Goal: Information Seeking & Learning: Compare options

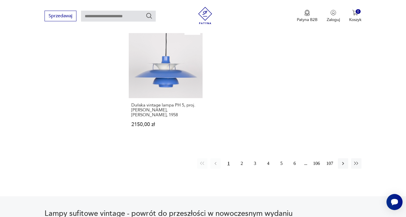
scroll to position [833, 0]
click at [257, 161] on button "3" at bounding box center [255, 163] width 10 height 10
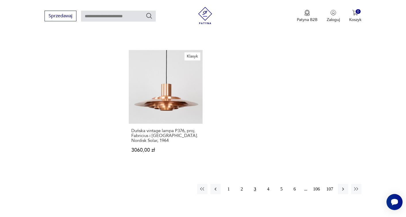
scroll to position [800, 0]
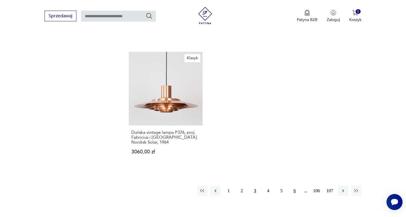
click at [296, 186] on button "6" at bounding box center [295, 191] width 10 height 10
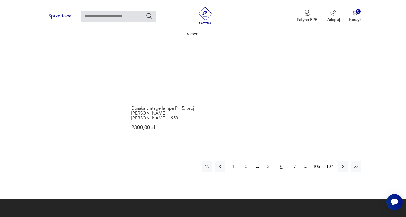
scroll to position [837, 0]
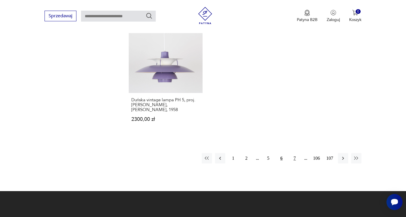
click at [290, 155] on button "7" at bounding box center [295, 158] width 10 height 10
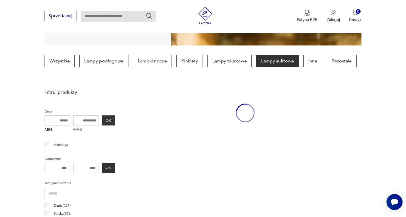
scroll to position [135, 0]
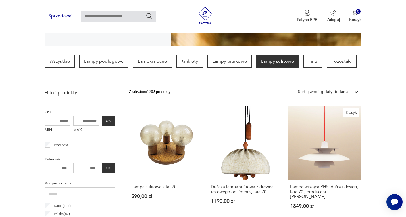
click at [108, 15] on input "text" at bounding box center [118, 16] width 75 height 11
type input "*******"
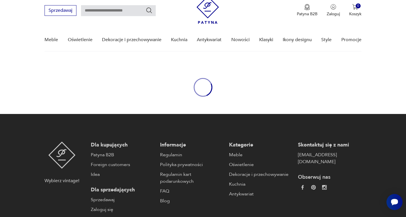
type input "*******"
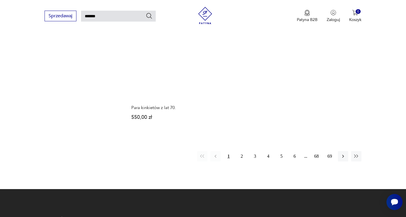
scroll to position [707, 0]
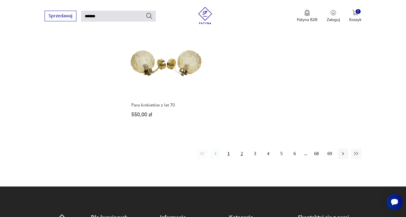
click at [242, 149] on button "2" at bounding box center [242, 153] width 10 height 10
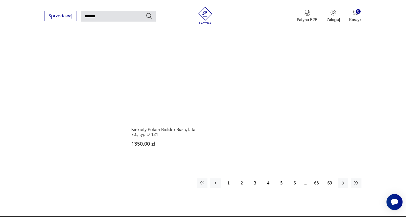
scroll to position [706, 0]
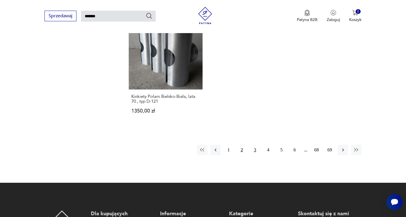
click at [255, 148] on button "3" at bounding box center [255, 150] width 10 height 10
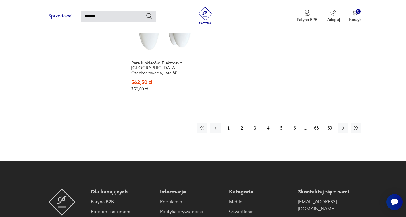
scroll to position [765, 0]
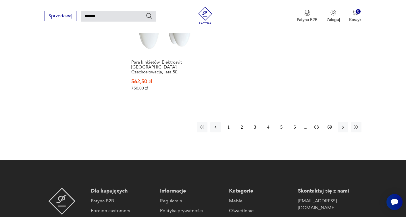
click at [108, 16] on input "*******" at bounding box center [118, 16] width 75 height 11
type input "**********"
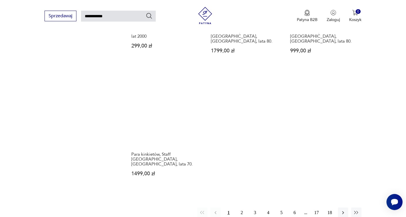
scroll to position [669, 0]
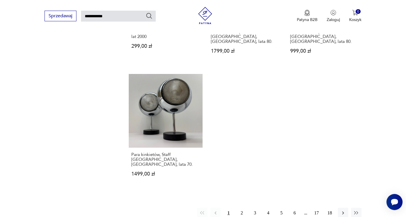
click at [337, 208] on div "1 2 3 4 5 6 17 18" at bounding box center [279, 213] width 165 height 10
click at [341, 210] on icon "button" at bounding box center [344, 213] width 6 height 6
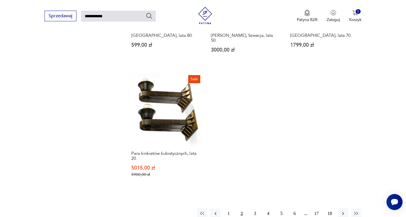
scroll to position [671, 0]
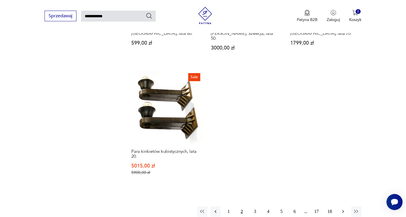
click at [343, 209] on icon "button" at bounding box center [344, 212] width 6 height 6
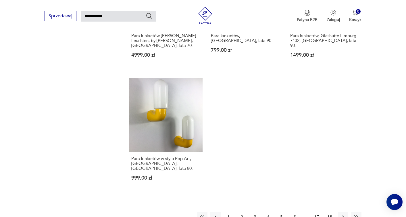
scroll to position [657, 0]
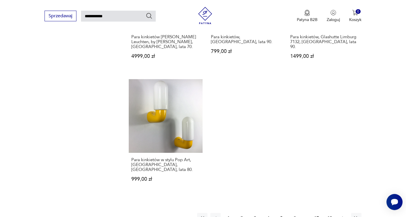
click at [340, 213] on button "button" at bounding box center [343, 218] width 10 height 10
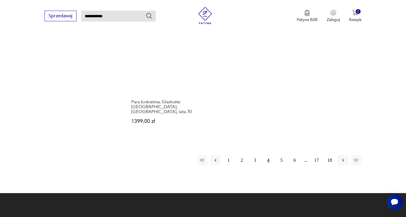
scroll to position [733, 0]
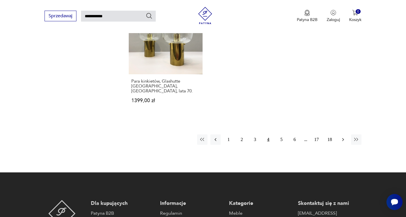
click at [341, 137] on icon "button" at bounding box center [344, 140] width 6 height 6
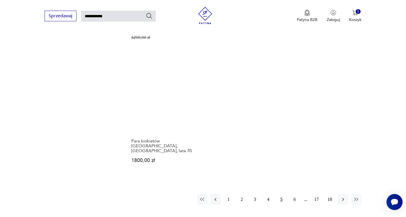
scroll to position [735, 0]
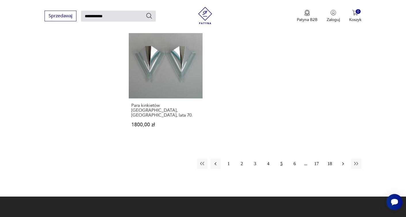
click at [342, 161] on icon "button" at bounding box center [344, 164] width 6 height 6
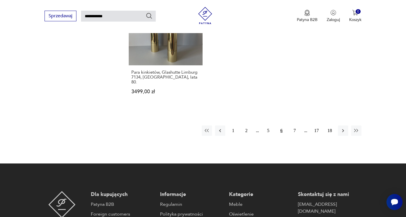
scroll to position [749, 0]
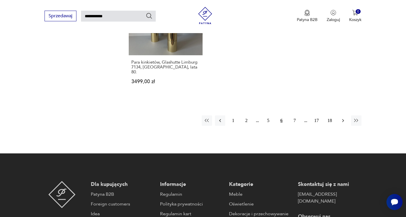
drag, startPoint x: 353, startPoint y: 108, endPoint x: 343, endPoint y: 107, distance: 10.1
click at [343, 115] on div "1 2 5 6 7 17 18" at bounding box center [282, 120] width 160 height 10
click at [343, 118] on icon "button" at bounding box center [344, 121] width 6 height 6
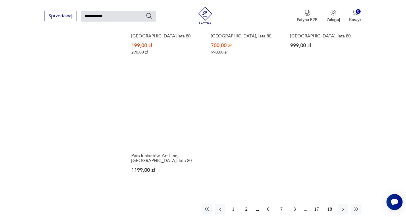
scroll to position [694, 0]
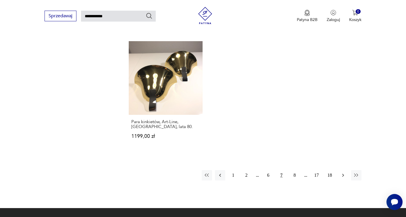
click at [341, 172] on icon "button" at bounding box center [344, 175] width 6 height 6
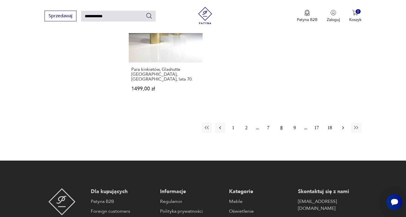
click at [341, 125] on icon "button" at bounding box center [344, 128] width 6 height 6
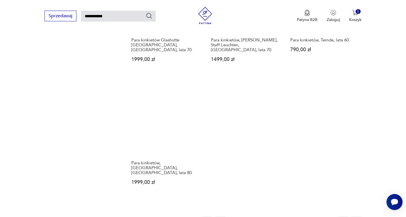
scroll to position [692, 0]
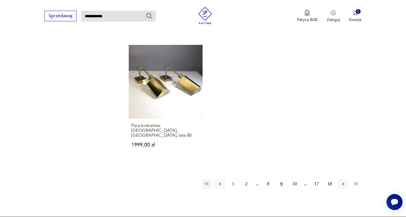
click at [354, 181] on icon "button" at bounding box center [357, 184] width 6 height 6
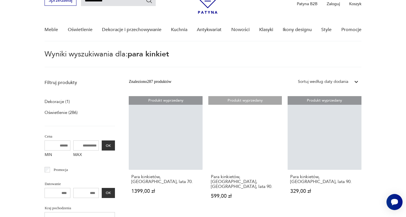
scroll to position [20, 0]
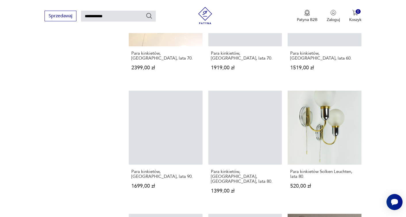
scroll to position [692, 0]
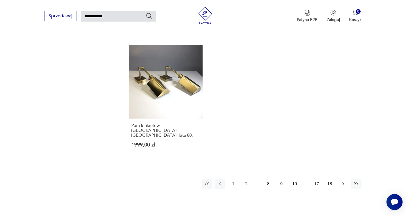
click at [340, 179] on button "button" at bounding box center [343, 184] width 10 height 10
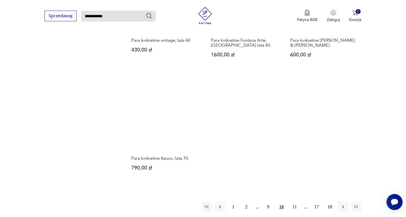
scroll to position [672, 0]
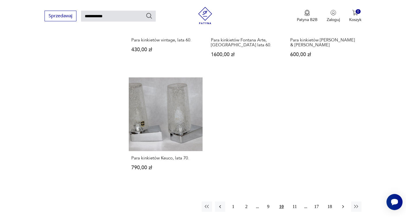
click at [342, 204] on icon "button" at bounding box center [344, 207] width 6 height 6
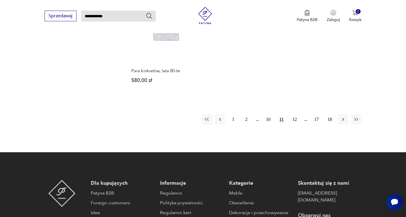
scroll to position [801, 0]
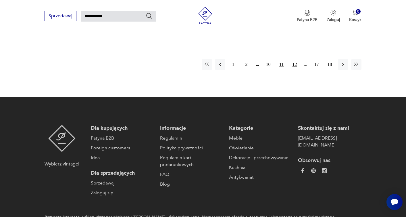
click at [299, 59] on button "12" at bounding box center [295, 64] width 10 height 10
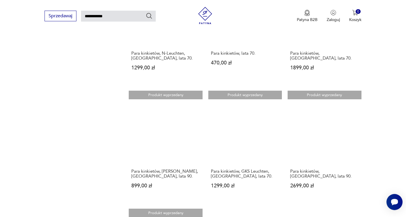
scroll to position [508, 0]
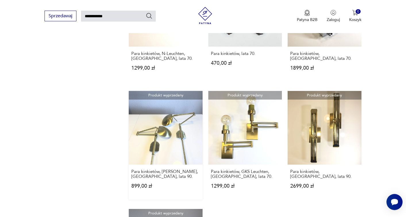
click at [175, 134] on link "Produkt wyprzedany Para kinkietów, [PERSON_NAME], [GEOGRAPHIC_DATA], lata 90. 8…" at bounding box center [166, 145] width 74 height 109
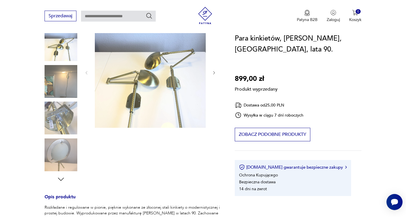
scroll to position [79, 0]
click at [61, 114] on div "Produkt wyprzedany Opis produktu Rozkładane i regulowane w pionie, pięknie wyko…" at bounding box center [133, 168] width 176 height 304
click at [57, 87] on div "Produkt wyprzedany Opis produktu Rozkładane i regulowane w pionie, pięknie wyko…" at bounding box center [133, 168] width 176 height 304
click at [66, 77] on div "Produkt wyprzedany Opis produktu Rozkładane i regulowane w pionie, pięknie wyko…" at bounding box center [133, 168] width 176 height 304
click at [66, 42] on div "Produkt wyprzedany Opis produktu Rozkładane i regulowane w pionie, pięknie wyko…" at bounding box center [133, 168] width 176 height 304
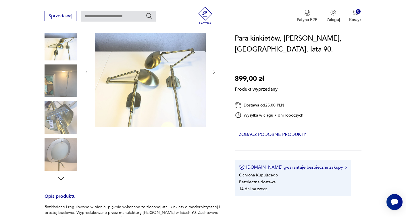
click at [213, 72] on div "Produkt wyprzedany Opis produktu Rozkładane i regulowane w pionie, pięknie wyko…" at bounding box center [133, 168] width 176 height 304
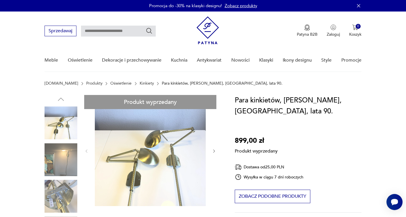
click at [101, 28] on input "text" at bounding box center [118, 31] width 75 height 11
type input "********"
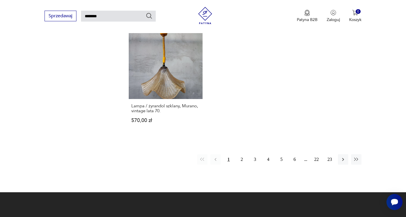
scroll to position [711, 0]
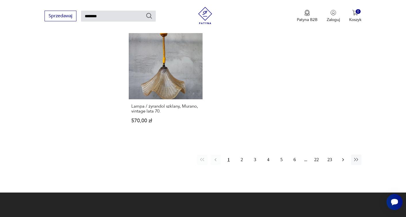
click at [345, 158] on button "button" at bounding box center [343, 159] width 10 height 10
type input "********"
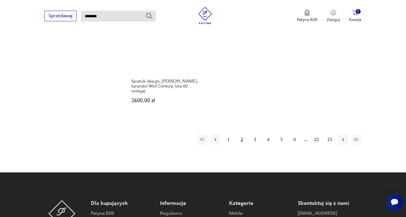
scroll to position [749, 0]
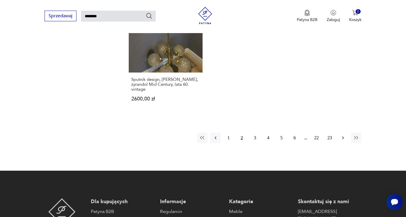
click at [340, 133] on button "button" at bounding box center [343, 138] width 10 height 10
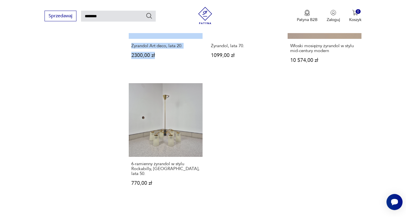
scroll to position [698, 0]
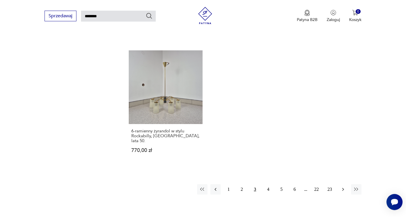
click at [343, 188] on icon "button" at bounding box center [343, 189] width 2 height 3
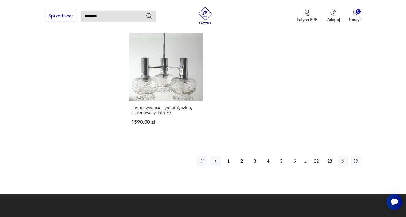
scroll to position [724, 0]
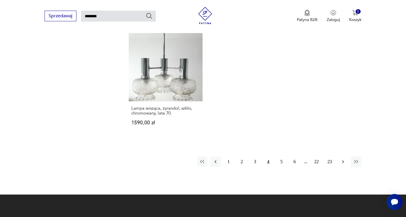
click at [341, 159] on icon "button" at bounding box center [344, 162] width 6 height 6
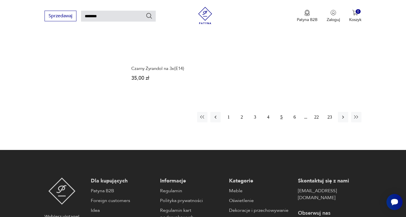
scroll to position [793, 0]
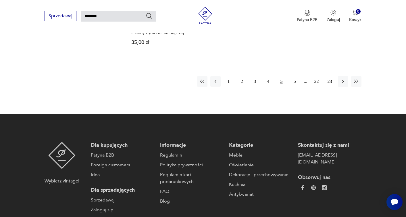
click at [337, 76] on div "1 2 3 4 5 6 22 23" at bounding box center [279, 81] width 165 height 10
click at [342, 79] on icon "button" at bounding box center [344, 82] width 6 height 6
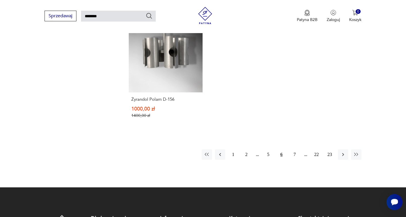
scroll to position [715, 0]
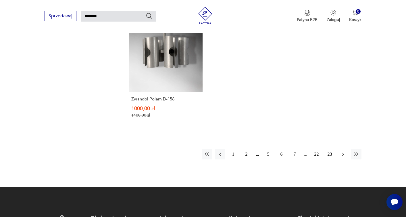
click at [342, 151] on icon "button" at bounding box center [344, 154] width 6 height 6
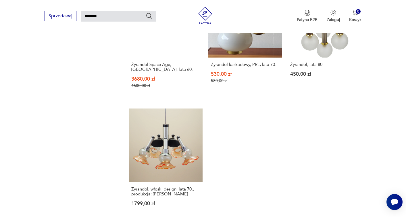
scroll to position [763, 0]
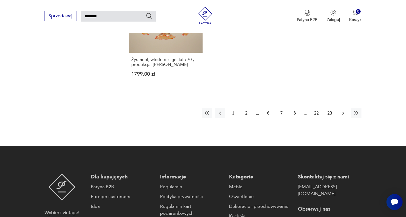
click at [339, 113] on button "button" at bounding box center [343, 113] width 10 height 10
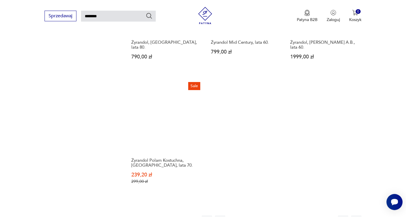
scroll to position [647, 0]
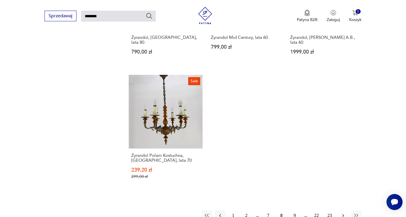
click at [341, 213] on icon "button" at bounding box center [344, 216] width 6 height 6
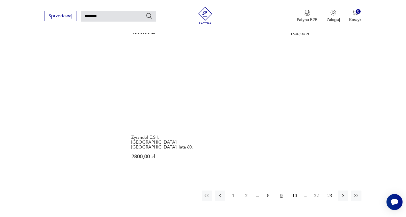
scroll to position [684, 0]
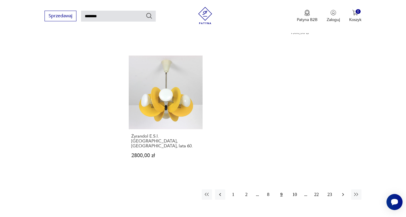
click at [341, 192] on icon "button" at bounding box center [344, 195] width 6 height 6
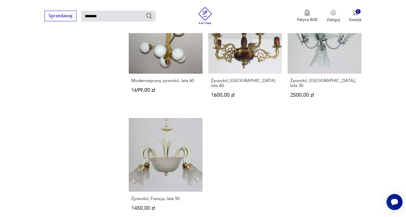
scroll to position [657, 0]
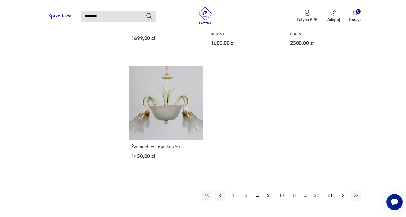
click at [342, 192] on icon "button" at bounding box center [344, 195] width 6 height 6
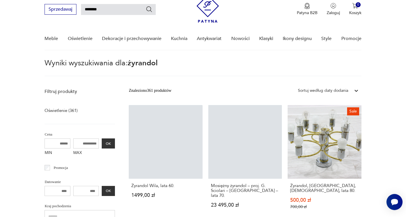
click at [342, 183] on div "Żyrandol, [GEOGRAPHIC_DATA], [DEMOGRAPHIC_DATA], lata 80. 500,00 zł 700,00 zł" at bounding box center [325, 200] width 74 height 42
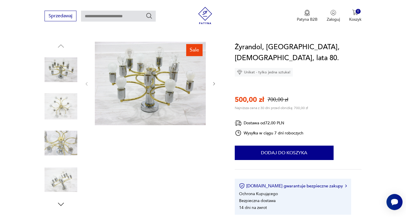
scroll to position [61, 0]
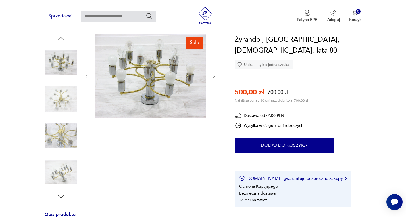
type input "********"
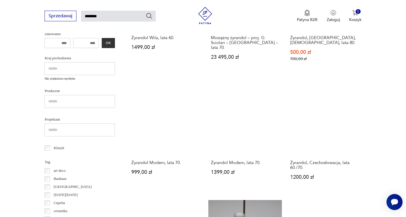
scroll to position [312, 0]
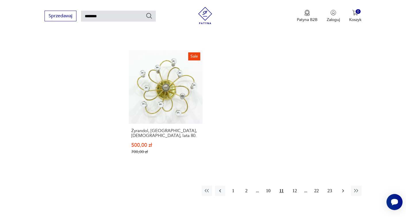
click at [344, 188] on icon "button" at bounding box center [344, 191] width 6 height 6
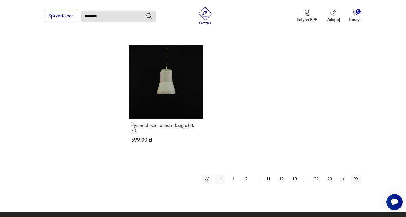
click at [345, 176] on icon "button" at bounding box center [344, 179] width 6 height 6
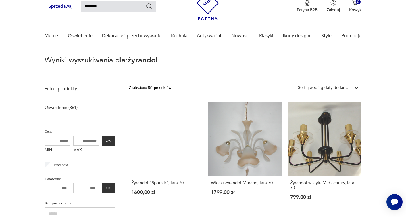
scroll to position [20, 0]
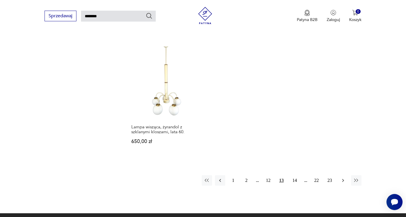
click at [345, 177] on icon "button" at bounding box center [344, 180] width 6 height 6
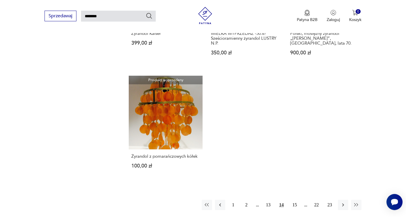
scroll to position [679, 0]
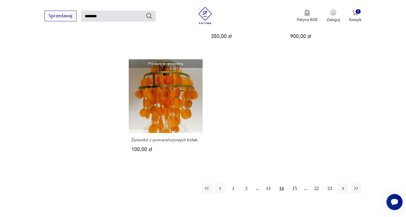
click at [343, 186] on icon "button" at bounding box center [344, 189] width 6 height 6
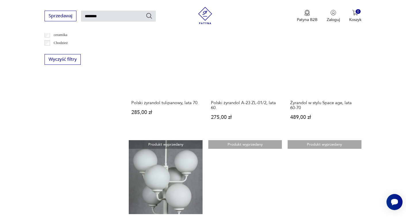
scroll to position [346, 0]
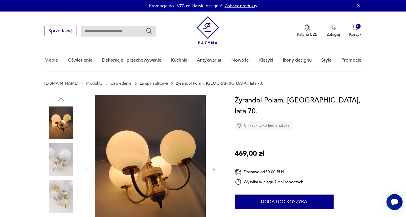
click at [64, 154] on img at bounding box center [61, 159] width 33 height 33
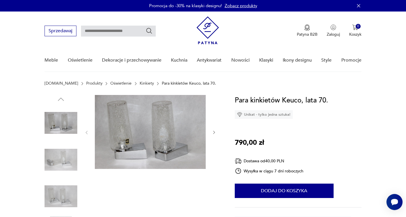
click at [59, 159] on img at bounding box center [61, 159] width 33 height 33
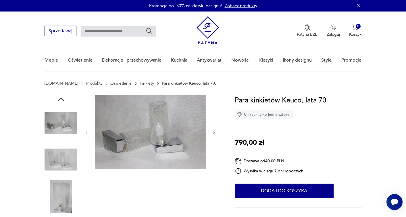
click at [62, 184] on img at bounding box center [61, 196] width 33 height 33
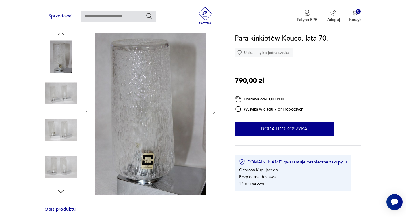
scroll to position [70, 0]
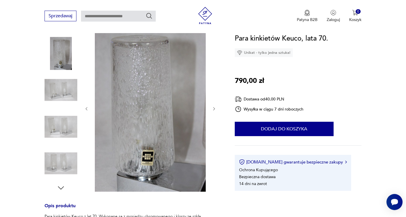
click at [59, 115] on img at bounding box center [61, 126] width 33 height 33
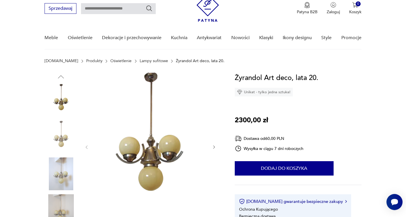
scroll to position [61, 0]
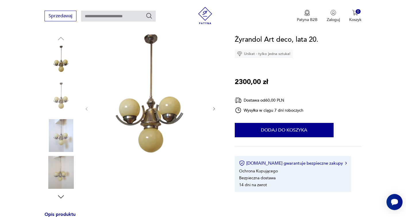
click at [60, 130] on img at bounding box center [61, 135] width 33 height 33
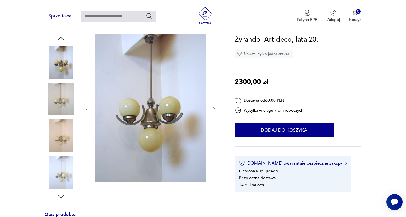
click at [61, 165] on img at bounding box center [61, 172] width 33 height 33
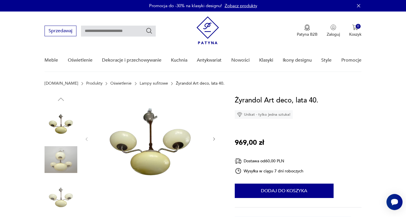
click at [63, 159] on img at bounding box center [61, 159] width 33 height 33
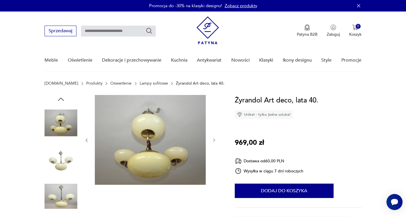
click at [64, 187] on img at bounding box center [61, 196] width 33 height 33
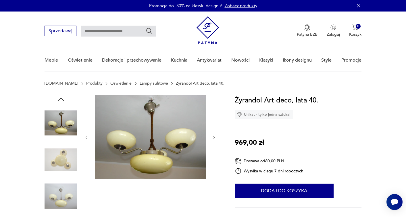
click at [66, 116] on img at bounding box center [61, 122] width 33 height 33
click at [163, 128] on img at bounding box center [150, 137] width 111 height 84
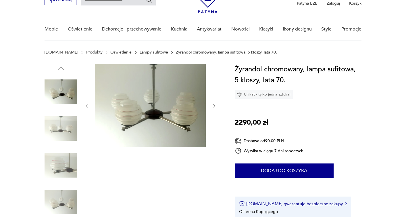
scroll to position [38, 0]
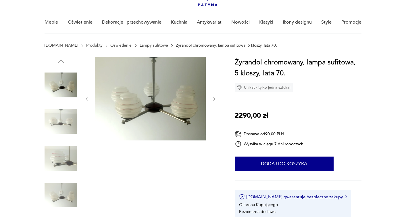
click at [58, 160] on img at bounding box center [61, 158] width 33 height 33
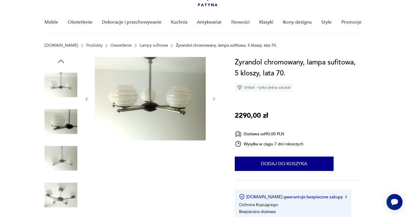
scroll to position [0, 0]
click at [61, 165] on img at bounding box center [61, 158] width 33 height 33
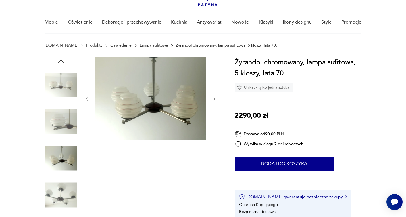
click at [62, 182] on img at bounding box center [61, 195] width 33 height 33
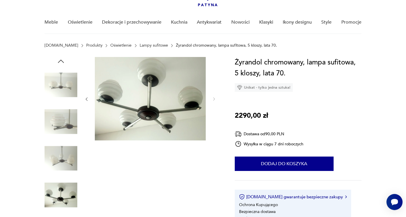
click at [61, 127] on img at bounding box center [61, 121] width 33 height 33
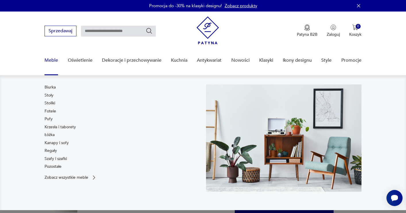
click at [53, 62] on link "Meble" at bounding box center [52, 60] width 14 height 22
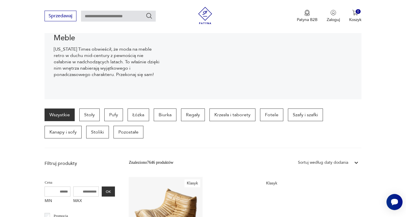
scroll to position [84, 0]
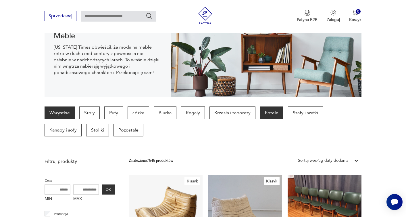
click at [277, 113] on p "Fotele" at bounding box center [271, 112] width 23 height 13
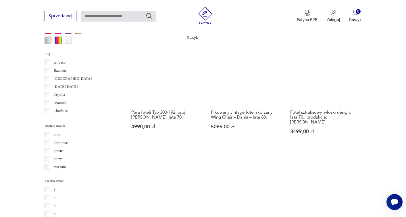
scroll to position [598, 0]
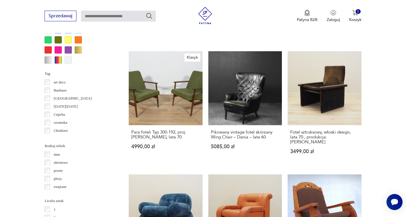
click at [48, 70] on div "Tag art deco Bauhaus Bavaria black friday Cepelia ceramika Chodzież Ćmielów" at bounding box center [80, 103] width 70 height 66
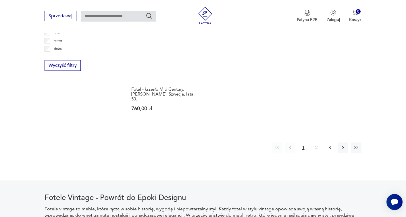
scroll to position [876, 0]
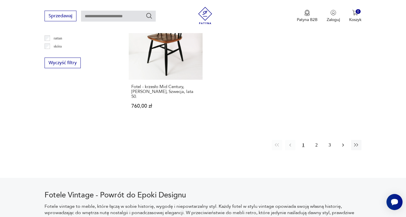
click at [344, 142] on icon "button" at bounding box center [344, 145] width 6 height 6
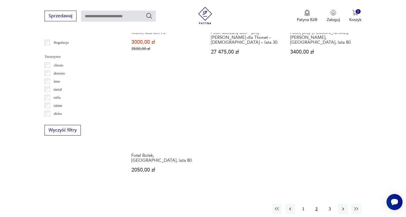
scroll to position [816, 0]
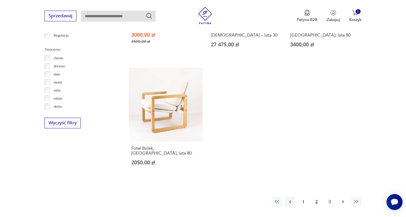
click at [343, 199] on icon "button" at bounding box center [344, 202] width 6 height 6
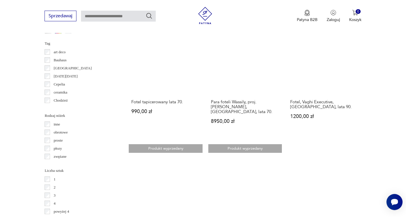
scroll to position [611, 0]
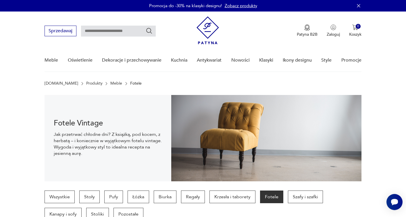
click at [100, 30] on input "text" at bounding box center [118, 31] width 75 height 11
type input "******"
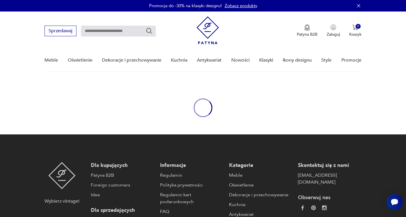
type input "******"
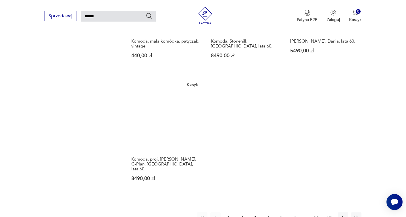
scroll to position [652, 0]
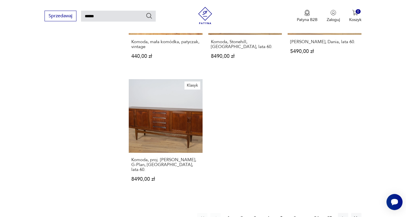
click at [243, 213] on button "2" at bounding box center [242, 218] width 10 height 10
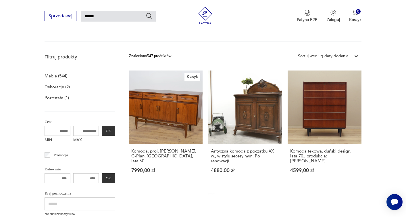
scroll to position [20, 0]
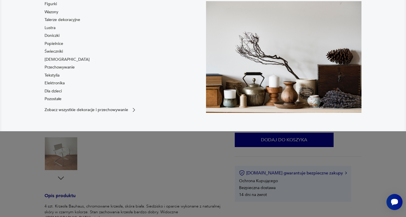
scroll to position [102, 0]
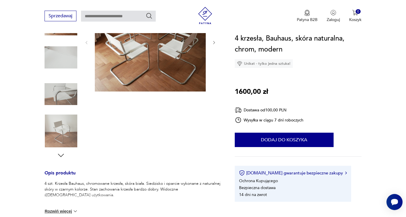
click at [62, 93] on img at bounding box center [61, 94] width 33 height 33
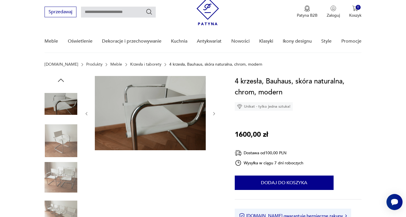
scroll to position [0, 0]
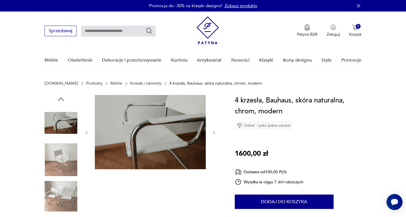
click at [61, 160] on img at bounding box center [61, 159] width 33 height 33
